Goal: Task Accomplishment & Management: Manage account settings

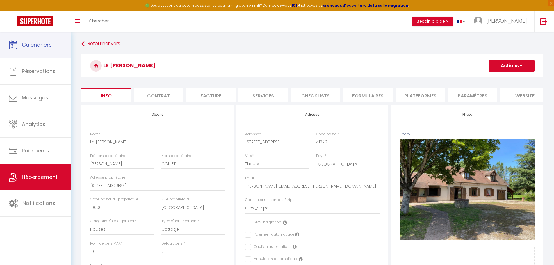
select select "houses"
select select "cottage"
select select "10"
select select "2"
select select "5"
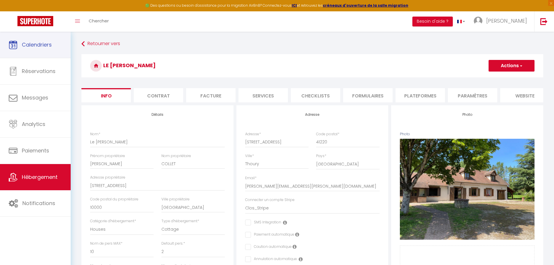
select select "3"
select select "15:00"
select select "23:45"
select select "10:00"
select select "30"
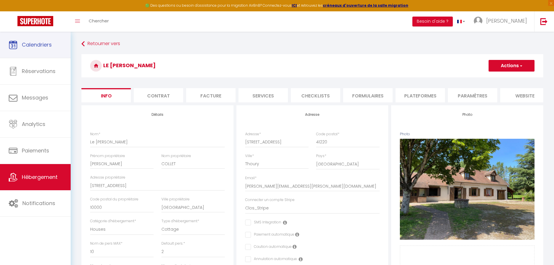
select select "30"
select select "28"
select select "52225"
